Goal: Information Seeking & Learning: Learn about a topic

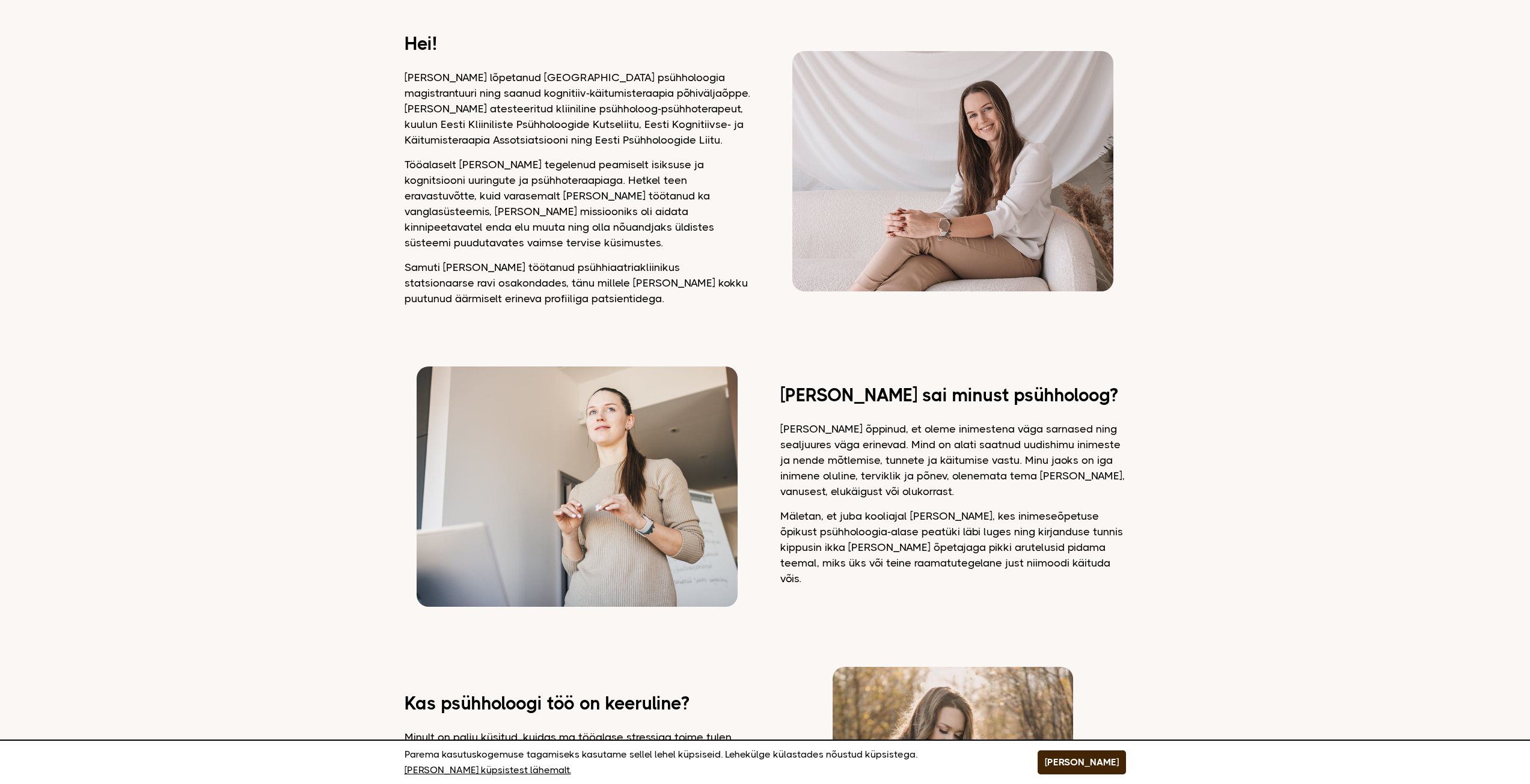
scroll to position [181, 0]
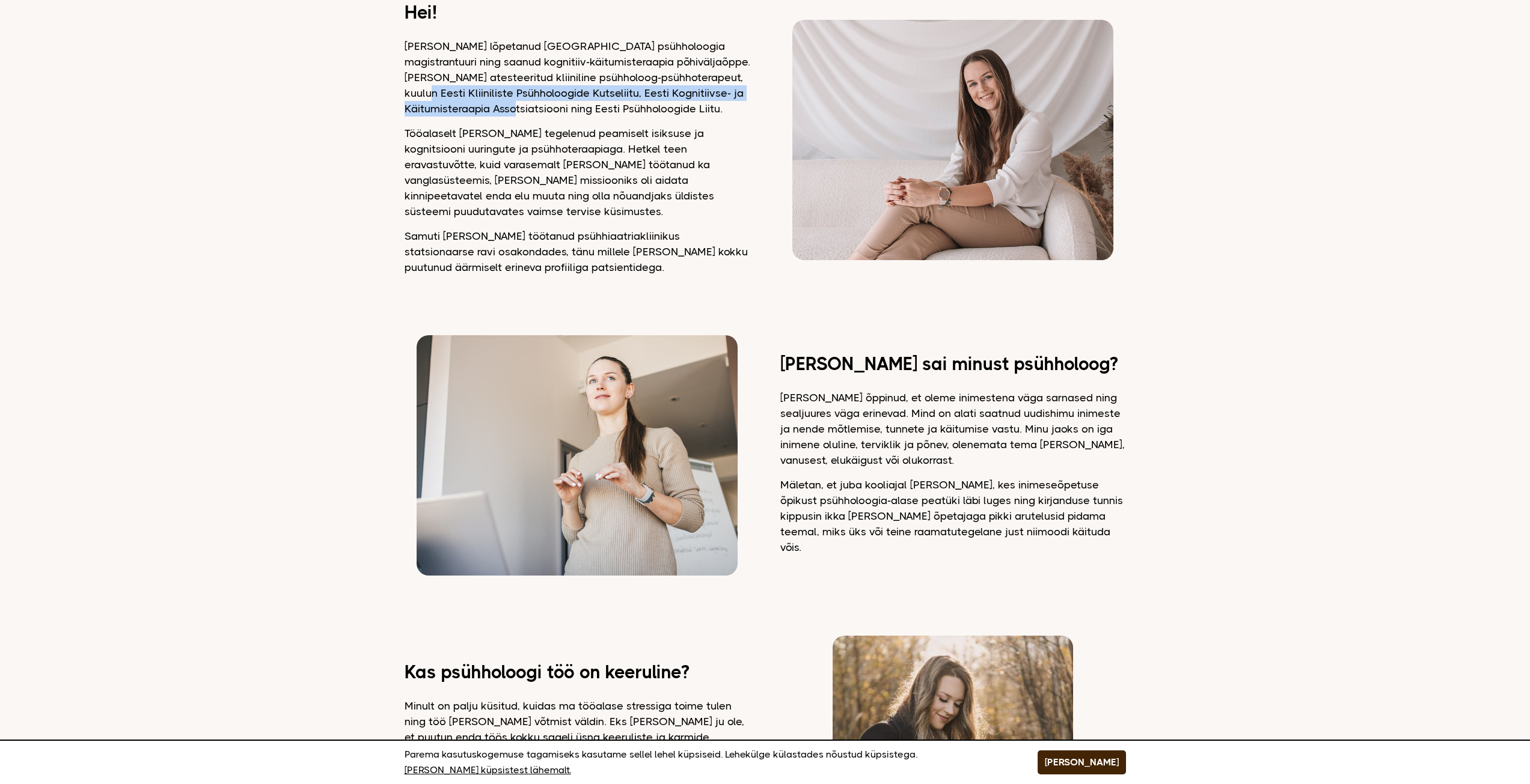
drag, startPoint x: 408, startPoint y: 91, endPoint x: 539, endPoint y: 119, distance: 134.0
click at [536, 114] on p "[PERSON_NAME] lõpetanud [GEOGRAPHIC_DATA] psühholoogia magistrantuuri ning saan…" at bounding box center [577, 77] width 346 height 78
click at [539, 124] on div "Hei! [PERSON_NAME] lõpetanud [GEOGRAPHIC_DATA] psühholoogia magistrantuuri ning…" at bounding box center [577, 139] width 346 height 270
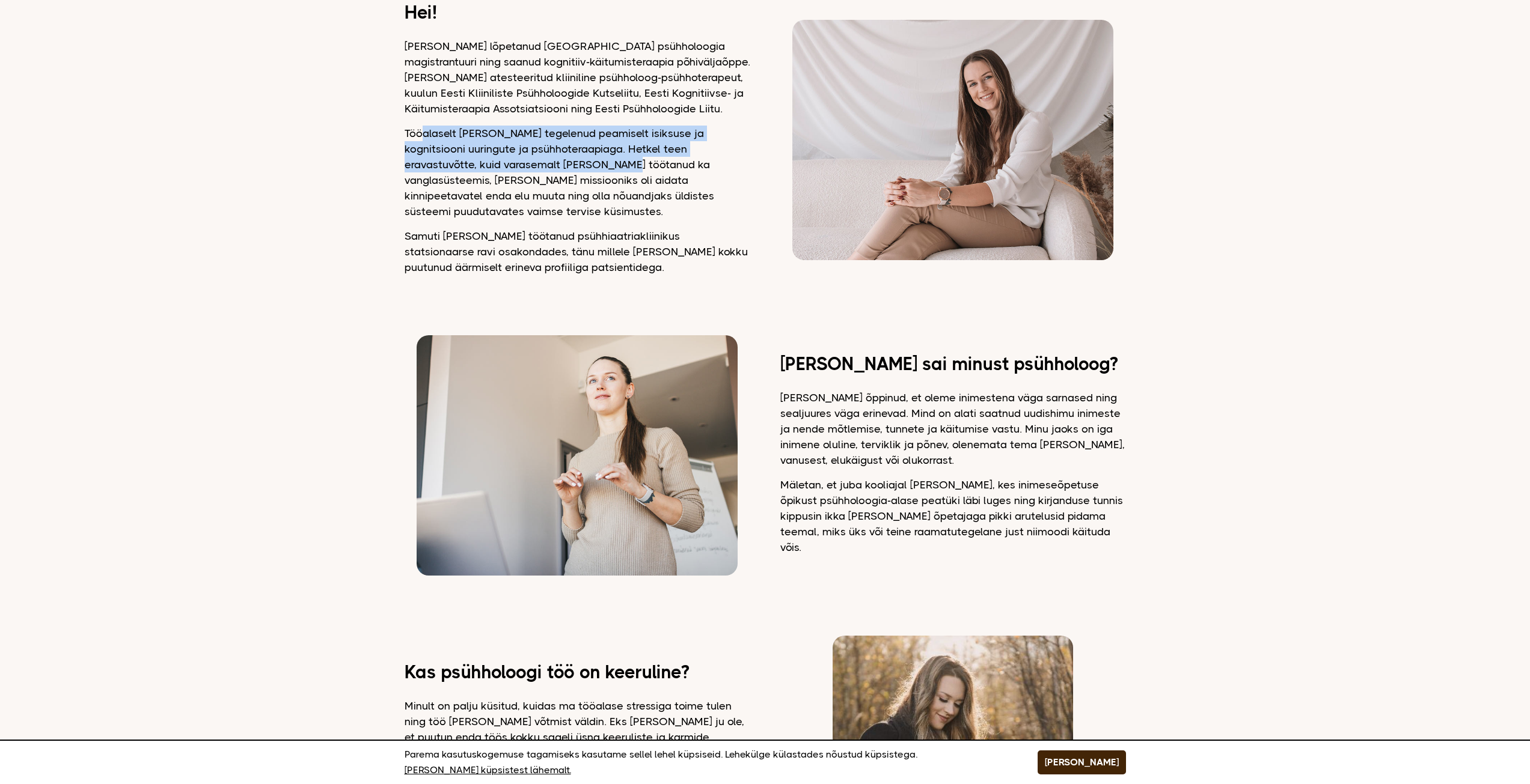
drag, startPoint x: 419, startPoint y: 135, endPoint x: 579, endPoint y: 170, distance: 163.8
click at [577, 168] on p "Tööalaselt [PERSON_NAME] tegelenud peamiselt isiksuse ja kognitsiooni uuringute…" at bounding box center [577, 172] width 346 height 94
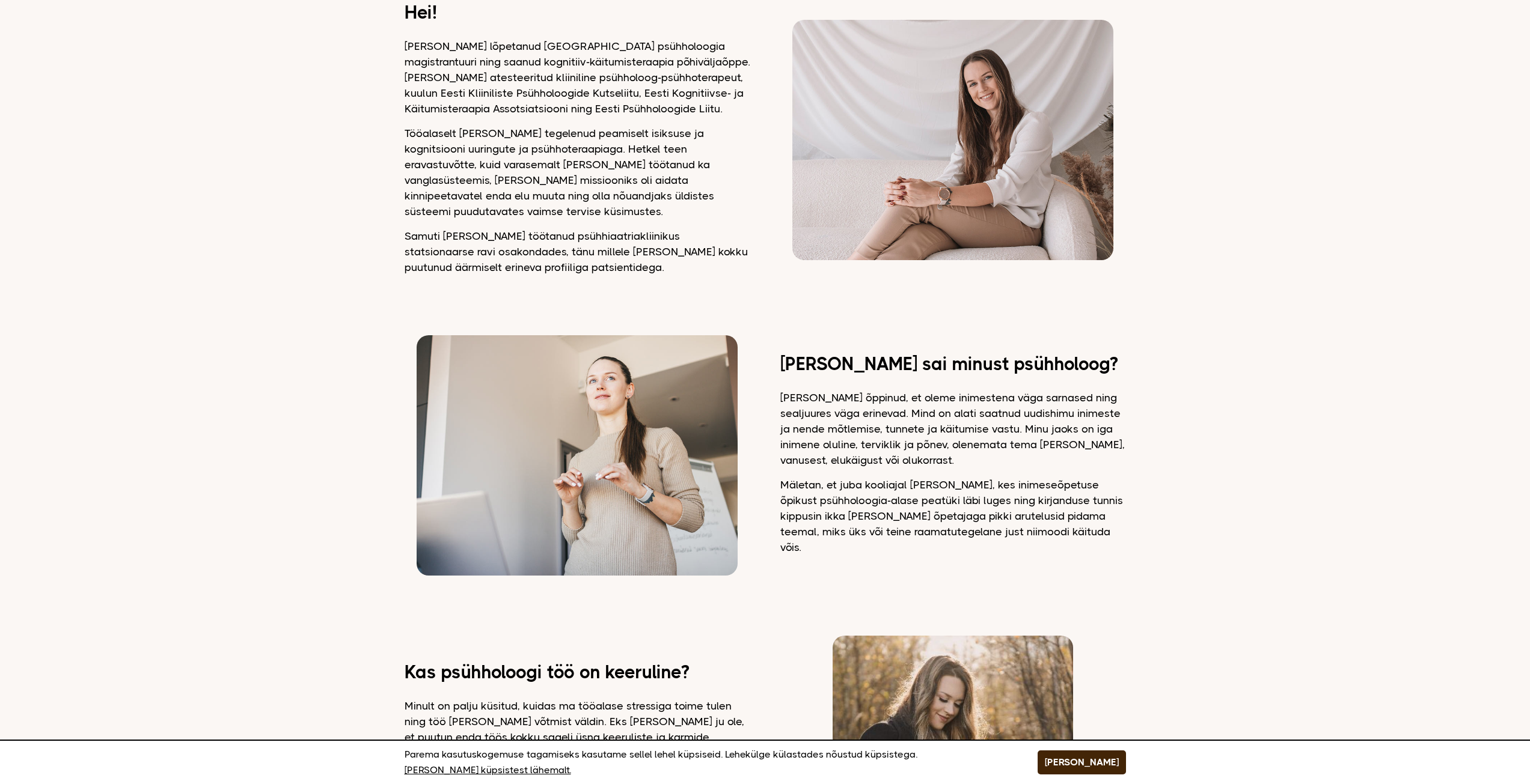
click at [583, 182] on p "Tööalaselt [PERSON_NAME] tegelenud peamiselt isiksuse ja kognitsiooni uuringute…" at bounding box center [577, 172] width 346 height 94
drag, startPoint x: 471, startPoint y: 137, endPoint x: 577, endPoint y: 175, distance: 112.6
click at [577, 174] on p "Tööalaselt [PERSON_NAME] tegelenud peamiselt isiksuse ja kognitsiooni uuringute…" at bounding box center [577, 172] width 346 height 94
click at [487, 228] on p "Samuti [PERSON_NAME] töötanud psühhiaatriakliinikus statsionaarse ravi osakonda…" at bounding box center [577, 251] width 346 height 46
drag, startPoint x: 531, startPoint y: 190, endPoint x: 564, endPoint y: 202, distance: 35.1
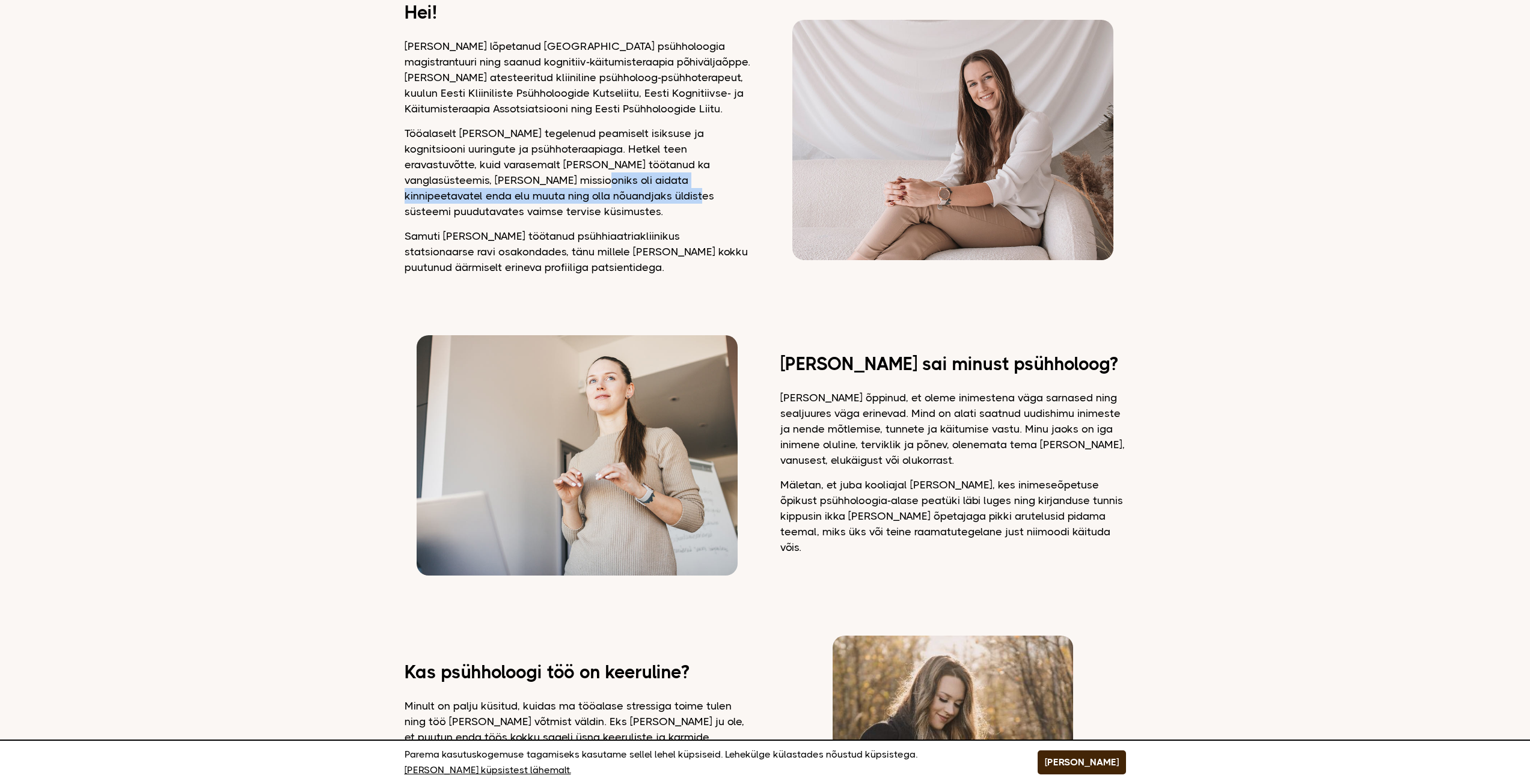
click at [563, 201] on p "Tööalaselt [PERSON_NAME] tegelenud peamiselt isiksuse ja kognitsiooni uuringute…" at bounding box center [577, 172] width 346 height 94
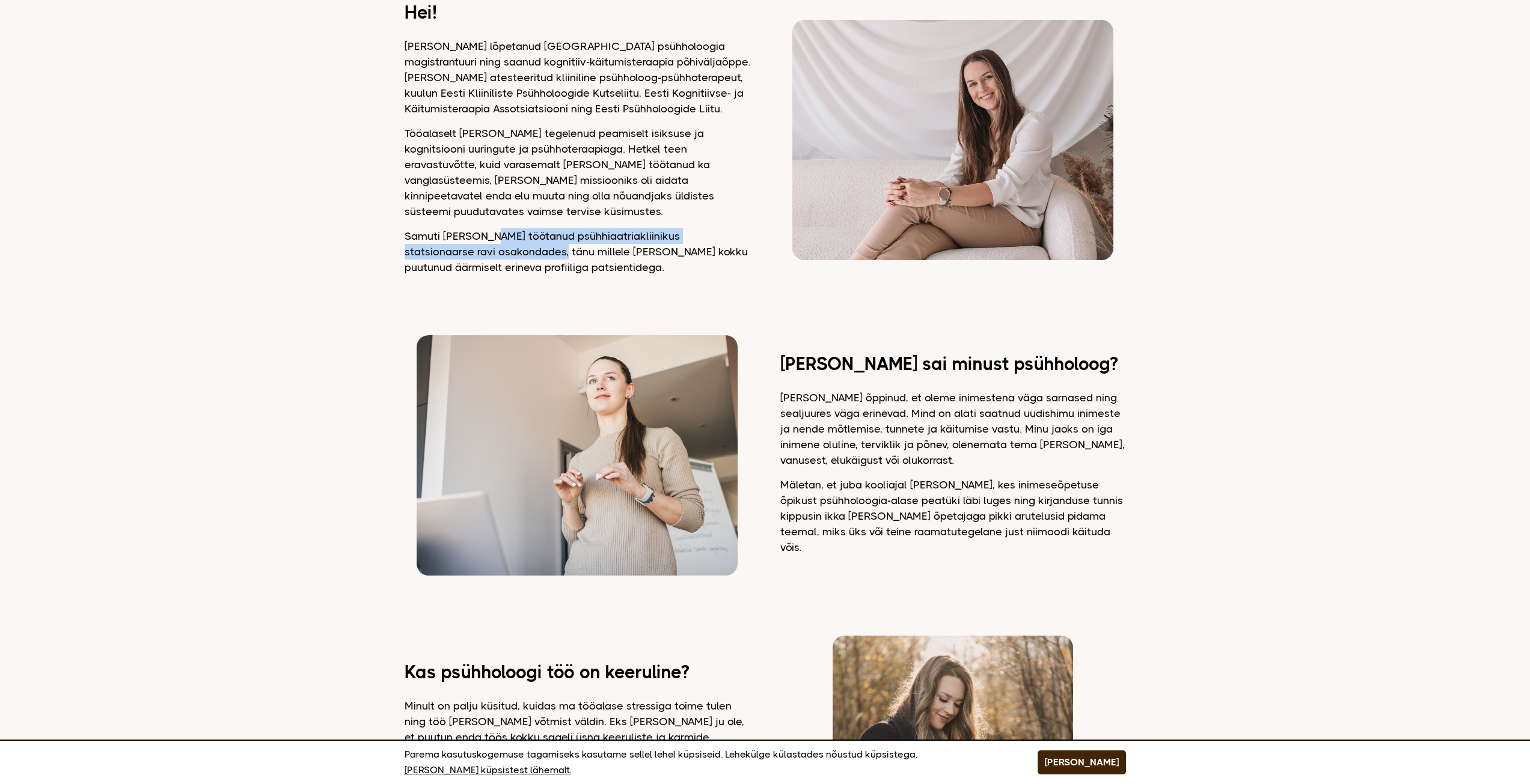
drag, startPoint x: 490, startPoint y: 224, endPoint x: 543, endPoint y: 234, distance: 53.9
click at [543, 234] on p "Samuti [PERSON_NAME] töötanud psühhiaatriakliinikus statsionaarse ravi osakonda…" at bounding box center [577, 251] width 346 height 46
click at [543, 246] on p "Samuti [PERSON_NAME] töötanud psühhiaatriakliinikus statsionaarse ravi osakonda…" at bounding box center [577, 251] width 346 height 46
drag, startPoint x: 587, startPoint y: 241, endPoint x: 629, endPoint y: 240, distance: 42.0
click at [628, 240] on p "Samuti [PERSON_NAME] töötanud psühhiaatriakliinikus statsionaarse ravi osakonda…" at bounding box center [577, 251] width 346 height 46
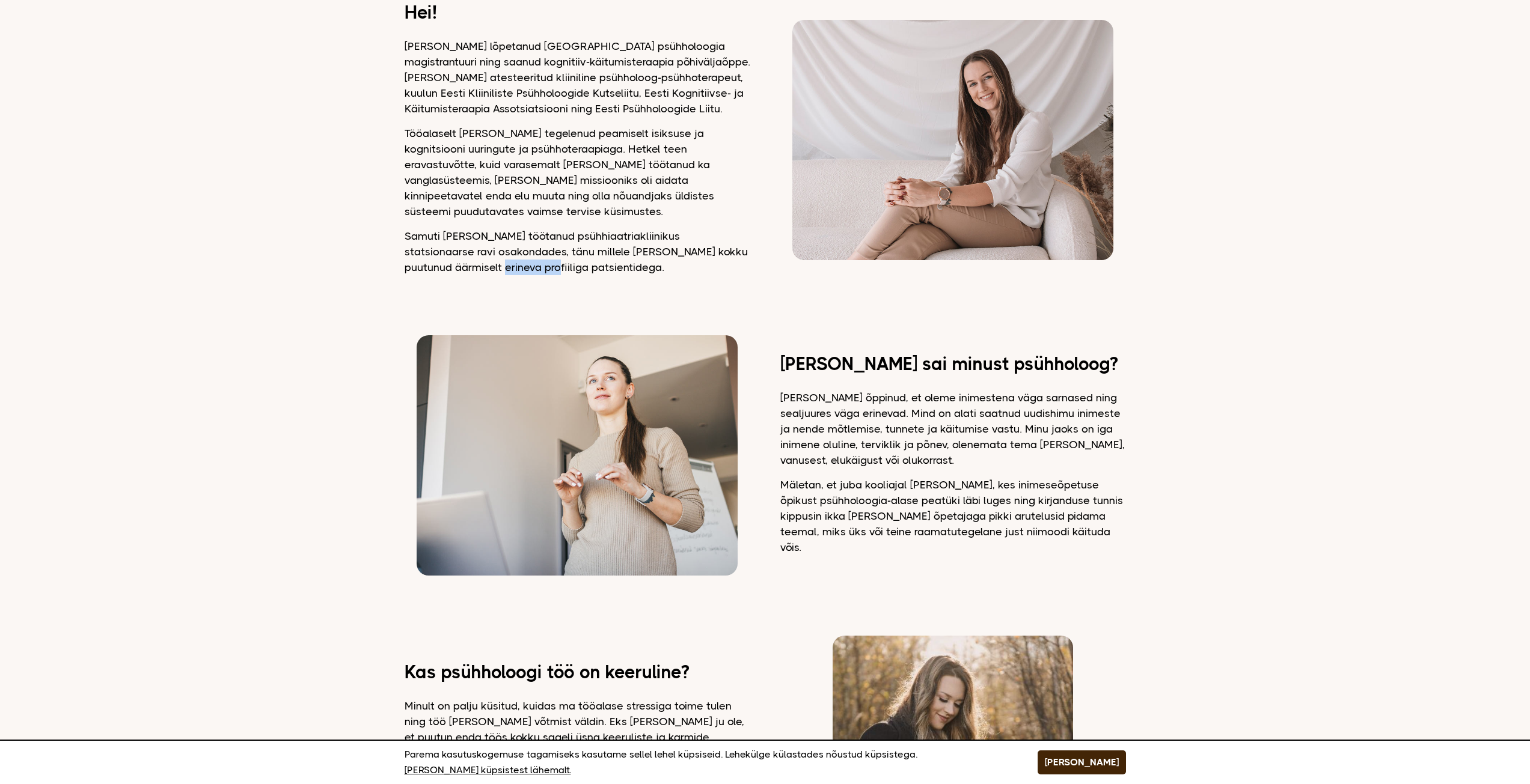
drag, startPoint x: 454, startPoint y: 253, endPoint x: 537, endPoint y: 260, distance: 83.3
click at [512, 254] on p "Samuti [PERSON_NAME] töötanud psühhiaatriakliinikus statsionaarse ravi osakonda…" at bounding box center [577, 251] width 346 height 46
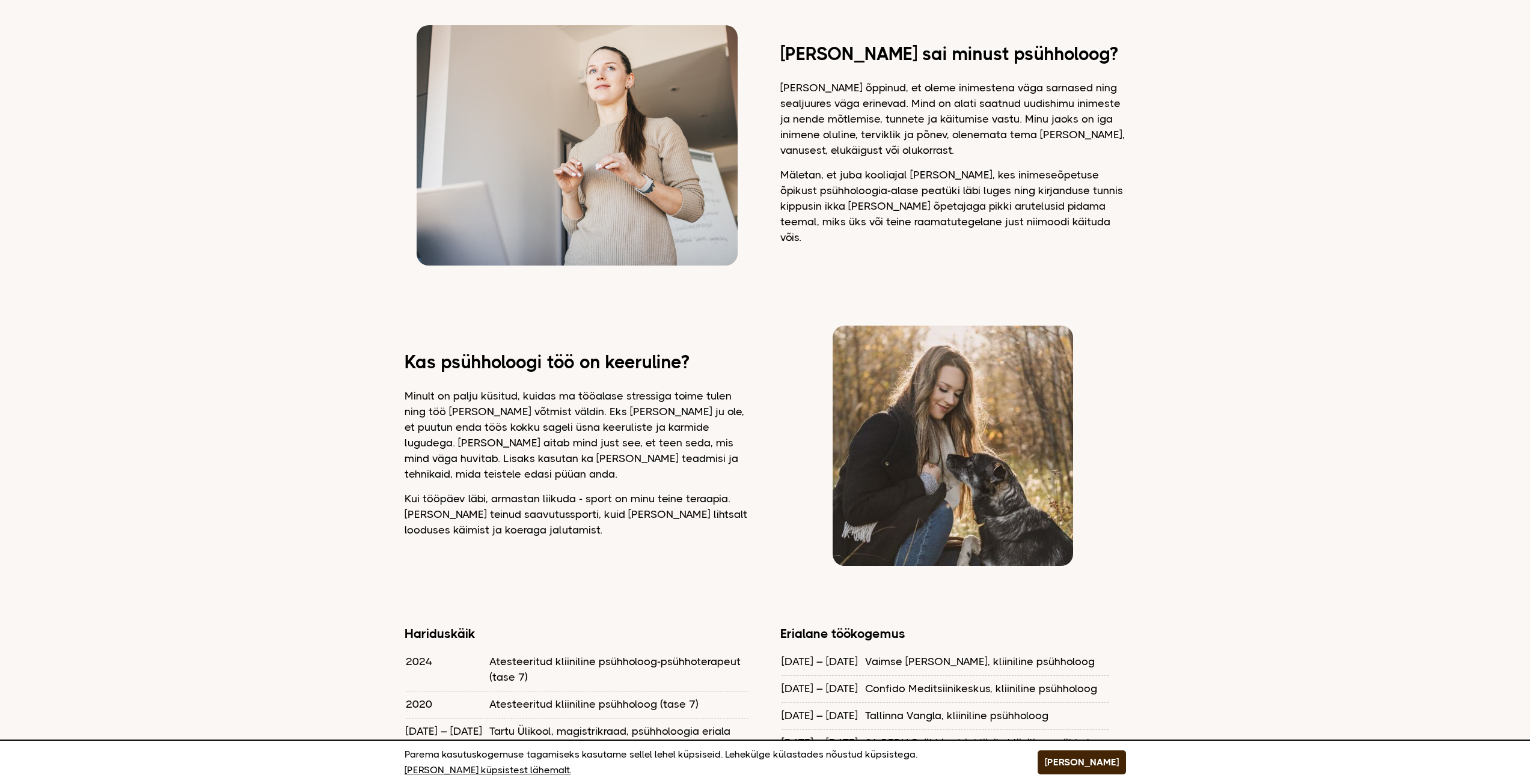
scroll to position [721, 0]
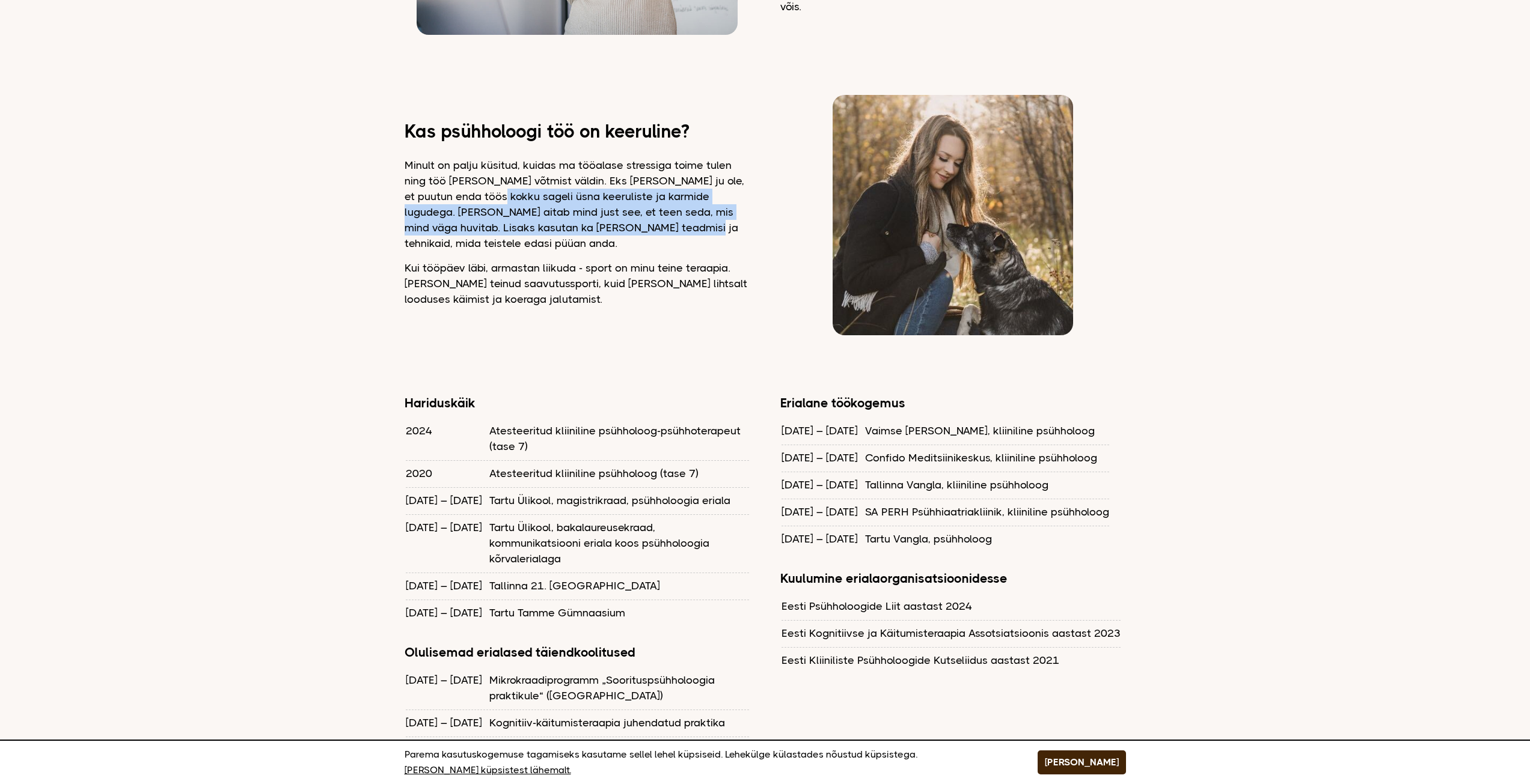
drag, startPoint x: 508, startPoint y: 190, endPoint x: 604, endPoint y: 217, distance: 99.7
click at [604, 216] on p "Minult on palju küsitud, kuidas ma tööalase stressiga toime tulen ning töö [PER…" at bounding box center [577, 204] width 346 height 94
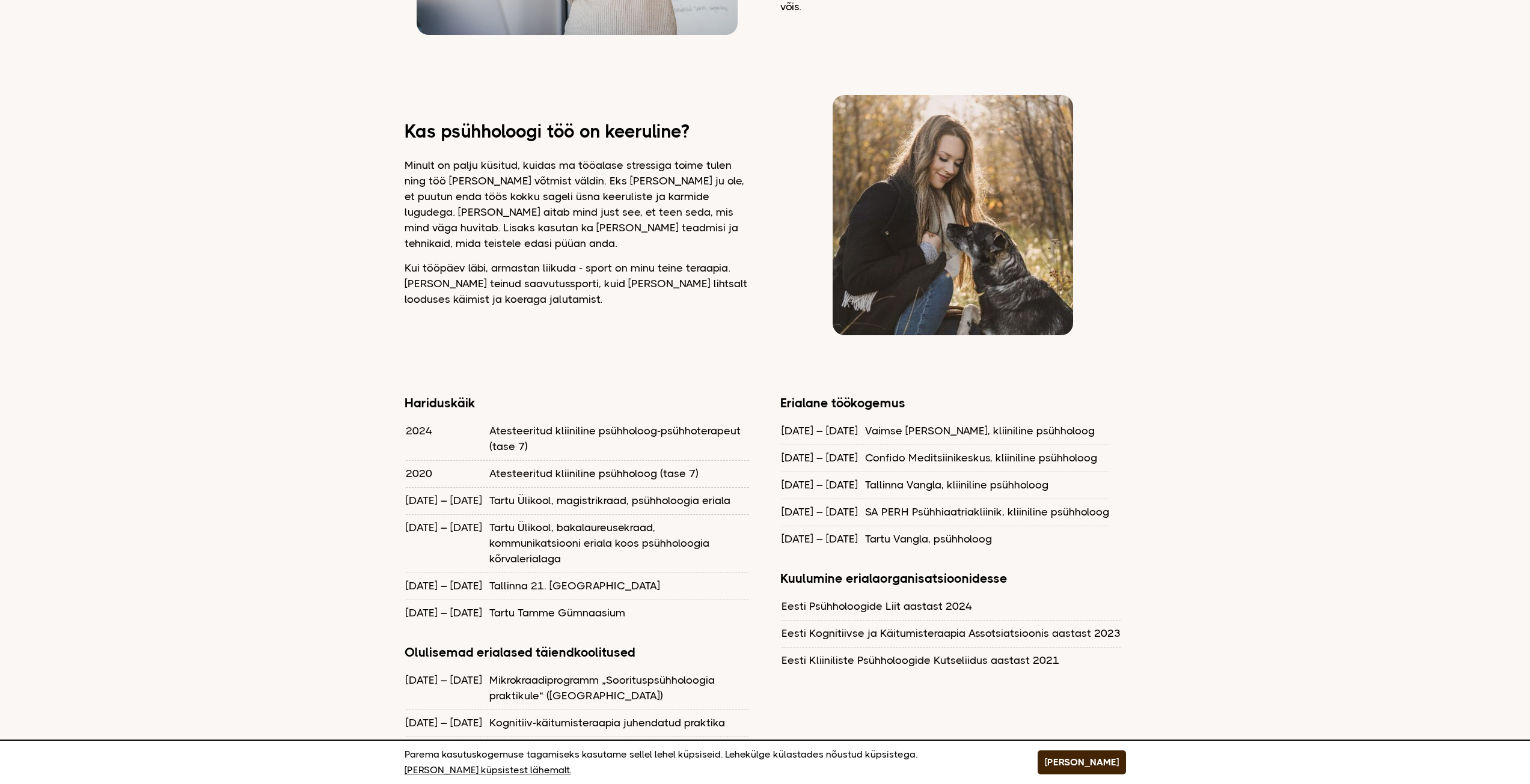
click at [604, 217] on p "Minult on palju küsitud, kuidas ma tööalase stressiga toime tulen ning töö [PER…" at bounding box center [577, 204] width 346 height 94
